Goal: Use online tool/utility: Use online tool/utility

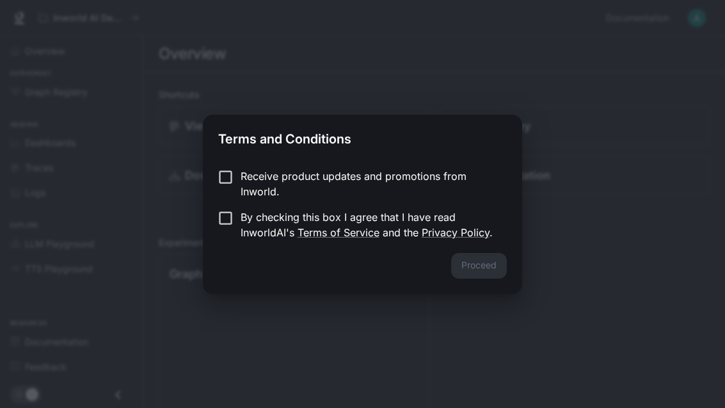
click at [314, 188] on p "Receive product updates and promotions from Inworld." at bounding box center [369, 183] width 256 height 31
click at [353, 227] on link "Terms of Service" at bounding box center [339, 232] width 82 height 13
click at [485, 266] on button "Proceed" at bounding box center [479, 266] width 56 height 26
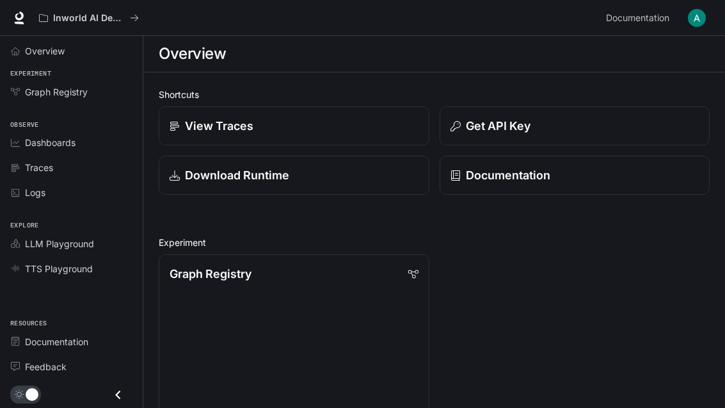
click at [79, 348] on link "Documentation" at bounding box center [71, 341] width 133 height 22
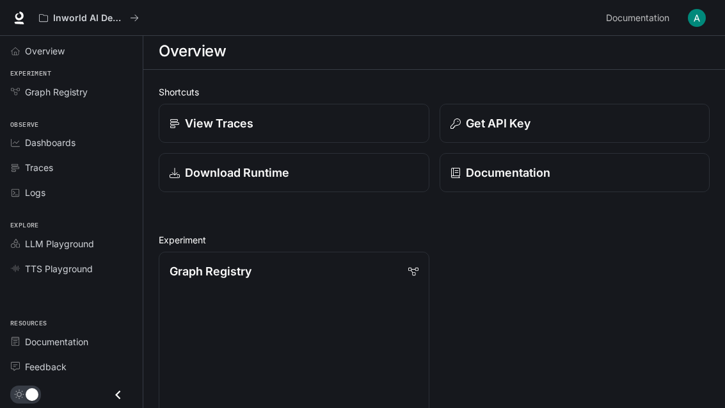
scroll to position [2, 0]
click at [411, 270] on icon at bounding box center [413, 272] width 10 height 8
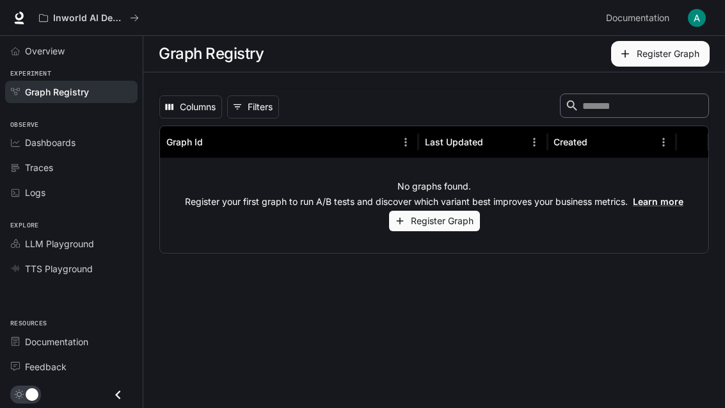
click at [33, 61] on link "Overview" at bounding box center [71, 51] width 133 height 22
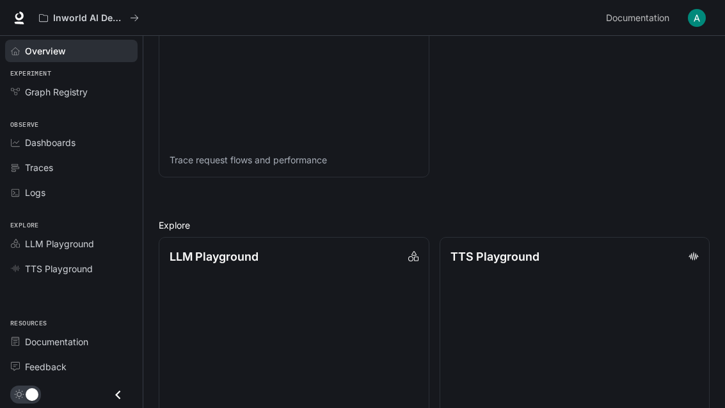
scroll to position [762, 0]
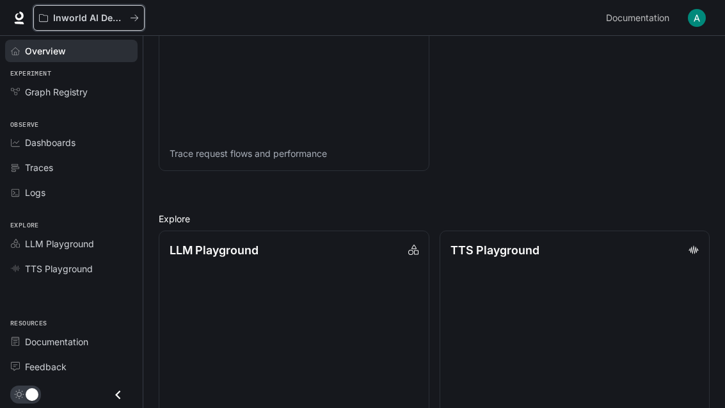
click at [74, 14] on p "Inworld AI Demos" at bounding box center [89, 18] width 72 height 11
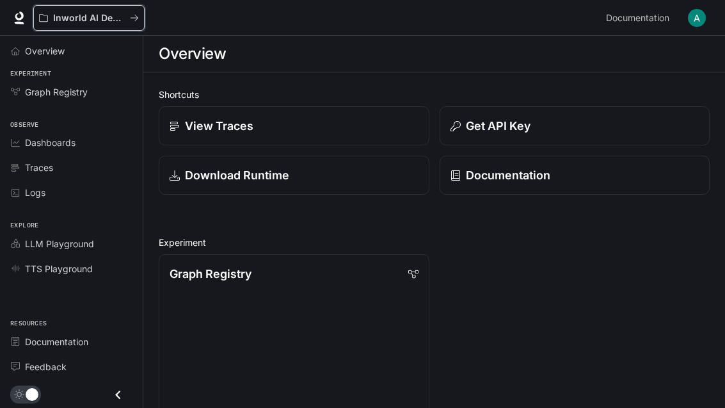
click at [70, 29] on button "Inworld AI Demos" at bounding box center [88, 18] width 111 height 26
click at [12, 20] on link at bounding box center [19, 18] width 18 height 18
click at [182, 122] on div "View Traces" at bounding box center [294, 125] width 249 height 17
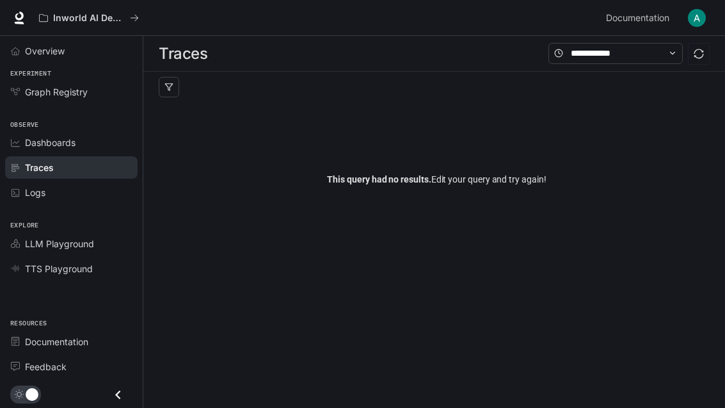
click at [31, 144] on span "Dashboards" at bounding box center [50, 142] width 51 height 13
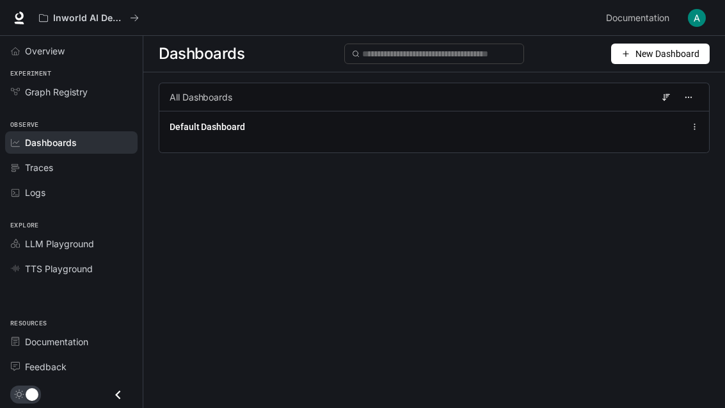
click at [34, 181] on link "Logs" at bounding box center [71, 192] width 133 height 22
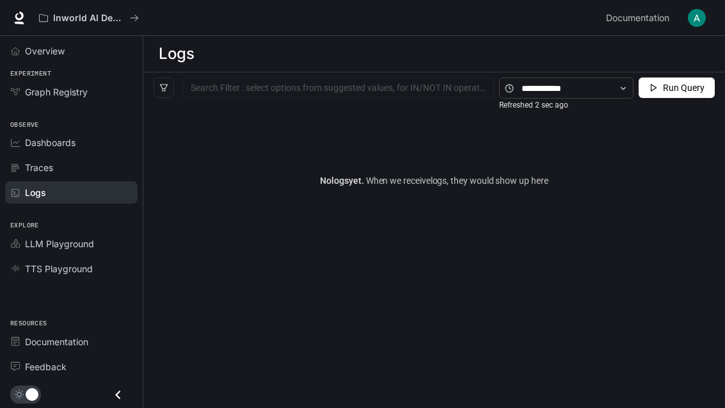
click at [6, 243] on link "LLM Playground" at bounding box center [71, 243] width 133 height 22
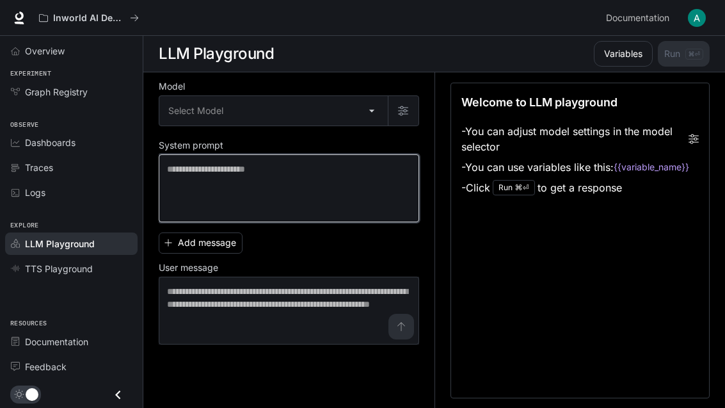
click at [252, 210] on textarea at bounding box center [289, 188] width 244 height 51
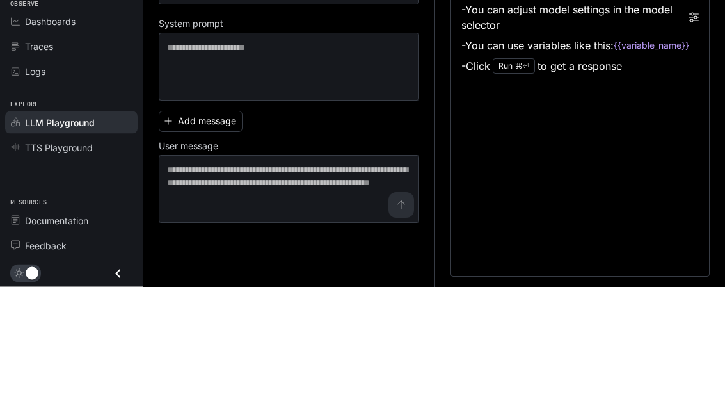
click at [47, 207] on div "Explore LLM Playground TTS Playground" at bounding box center [71, 245] width 143 height 76
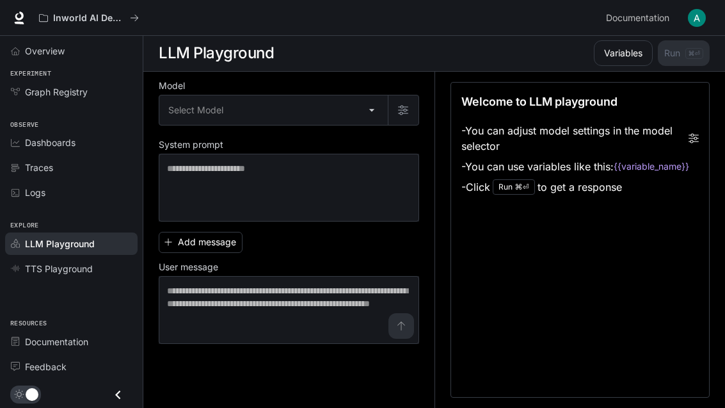
click at [29, 267] on span "TTS Playground" at bounding box center [59, 268] width 68 height 13
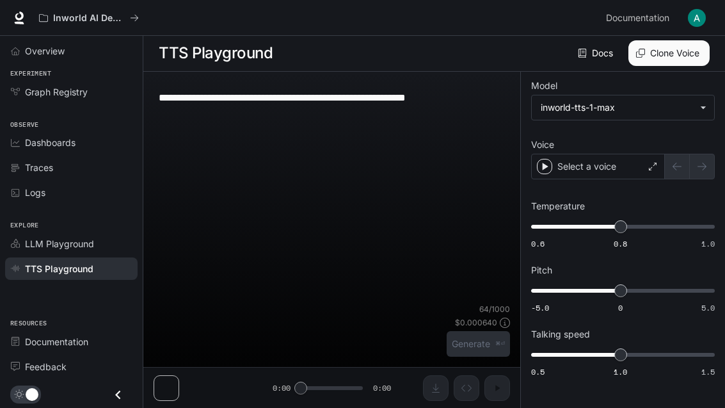
scroll to position [41, 0]
